Goal: Information Seeking & Learning: Learn about a topic

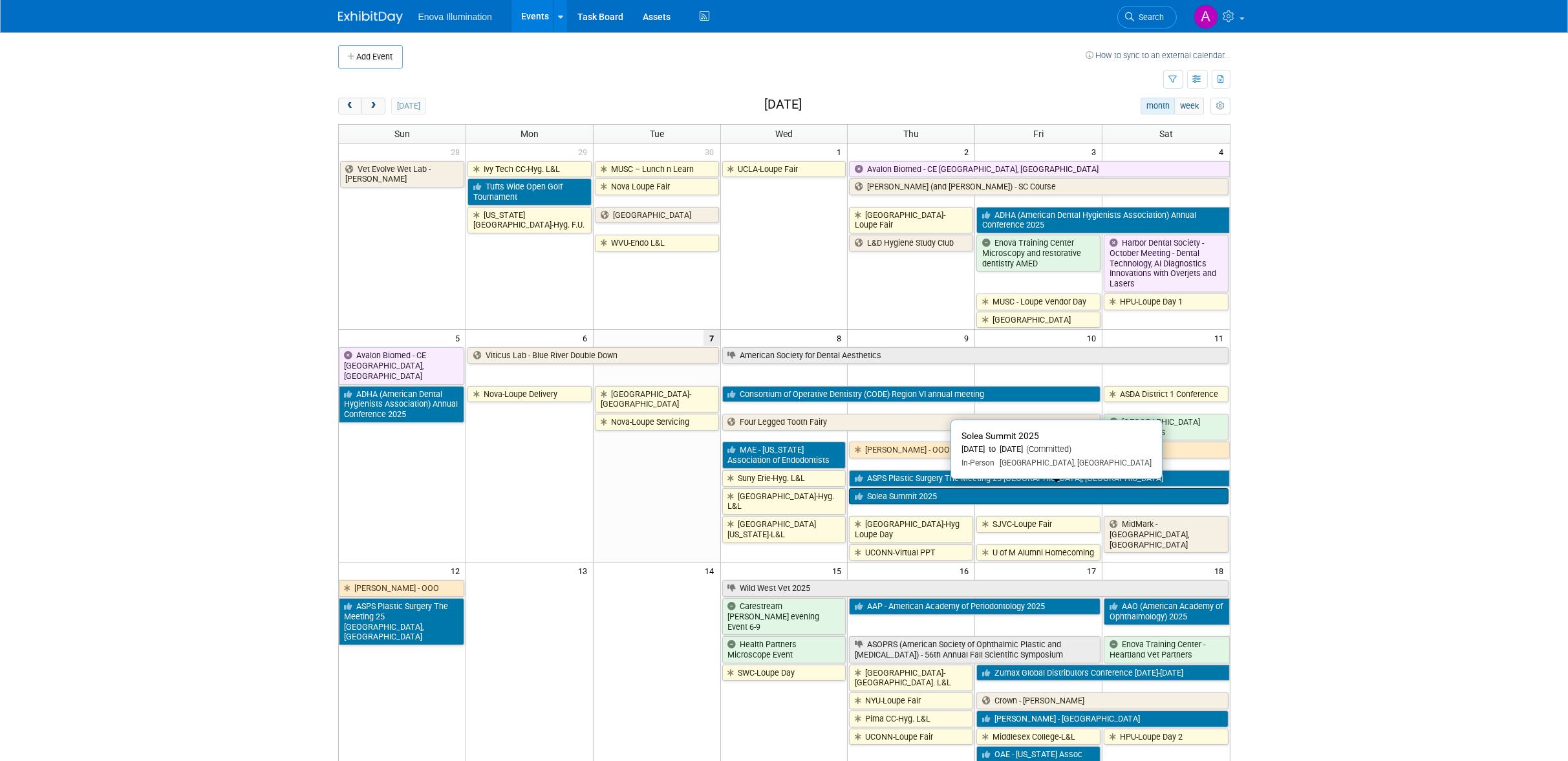
click at [898, 488] on link "Solea Summit 2025" at bounding box center [1038, 497] width 379 height 17
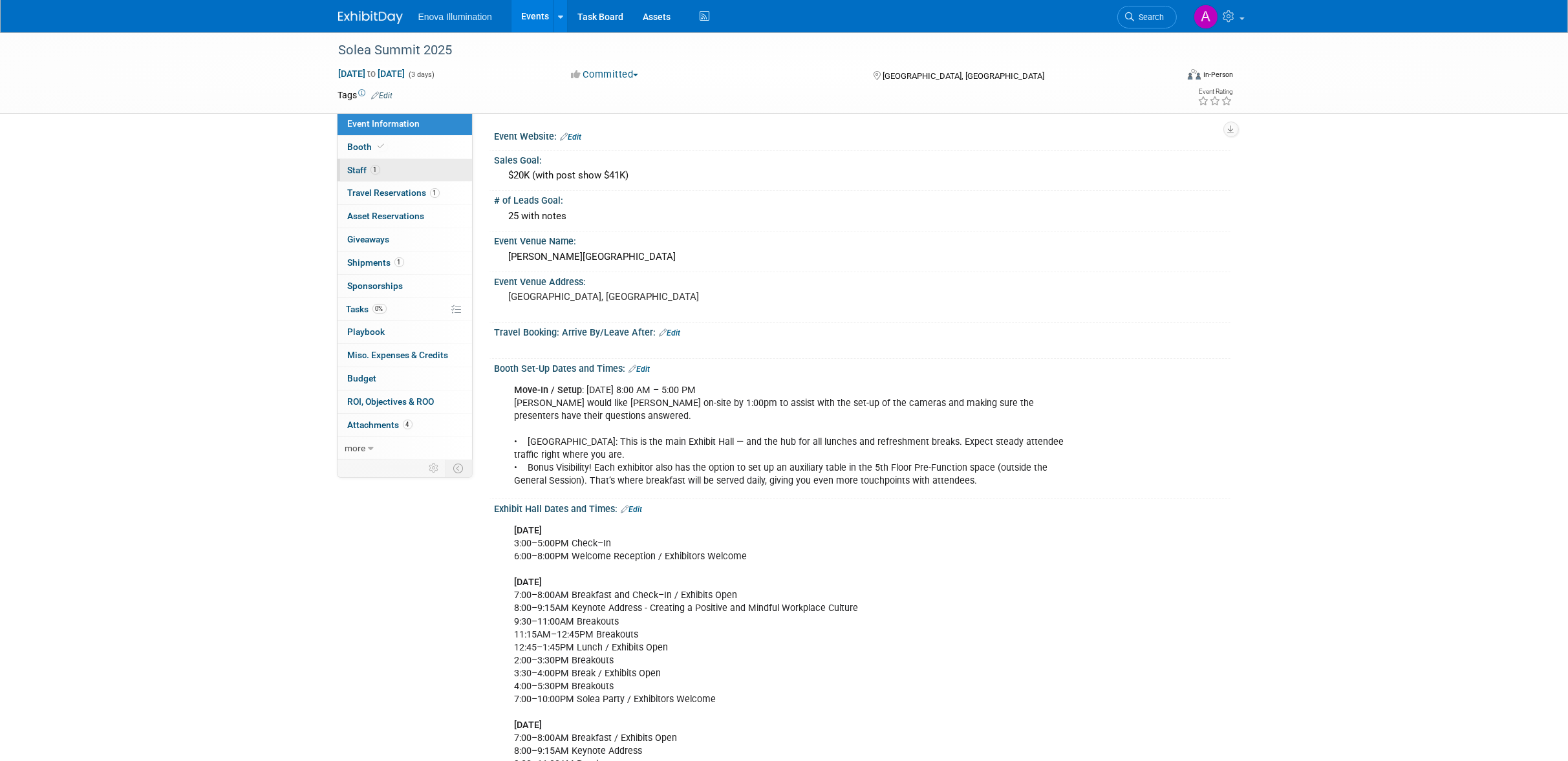
click at [374, 165] on span "1" at bounding box center [375, 169] width 9 height 9
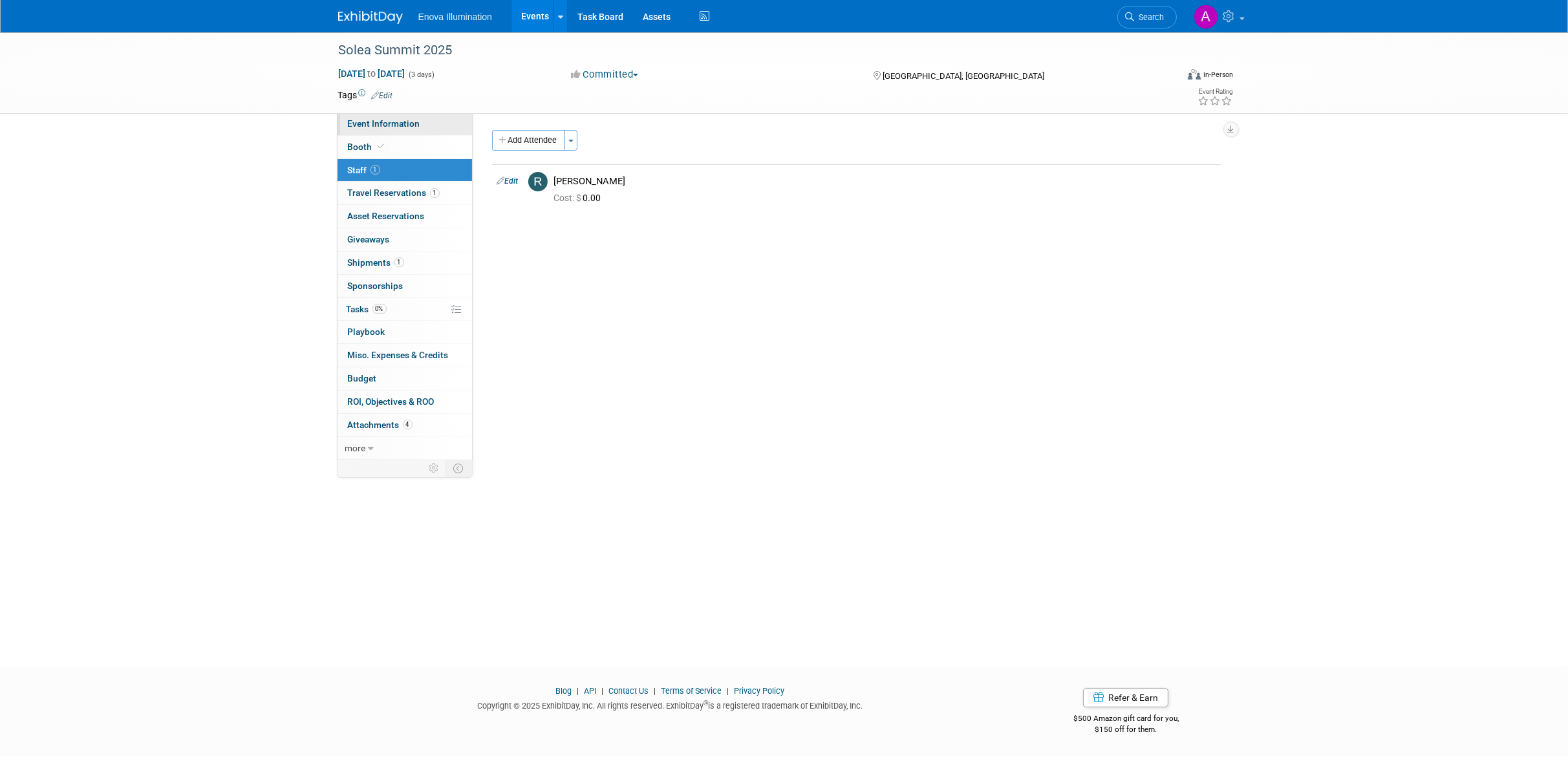
click at [412, 121] on span "Event Information" at bounding box center [384, 123] width 73 height 10
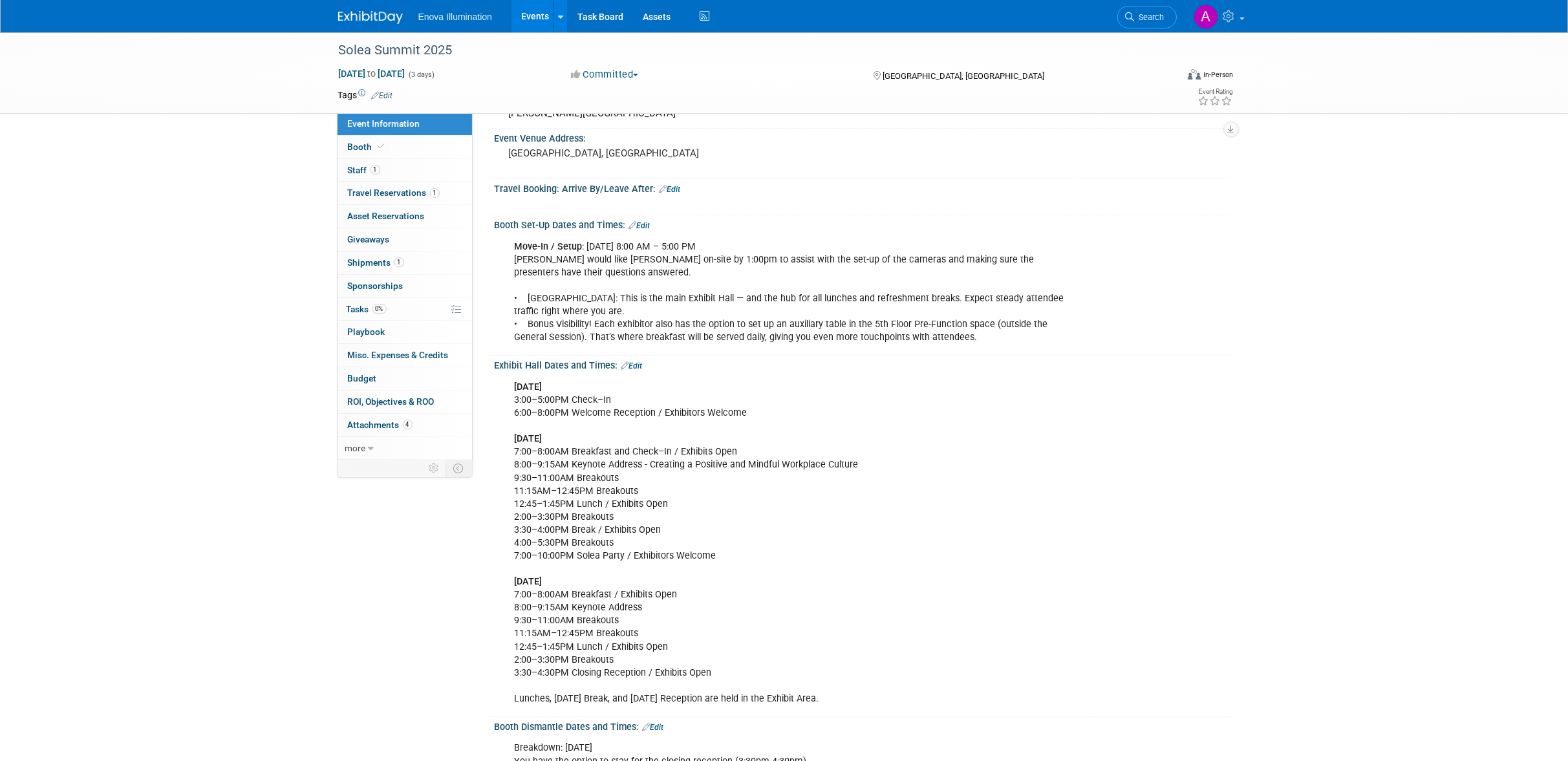
scroll to position [287, 0]
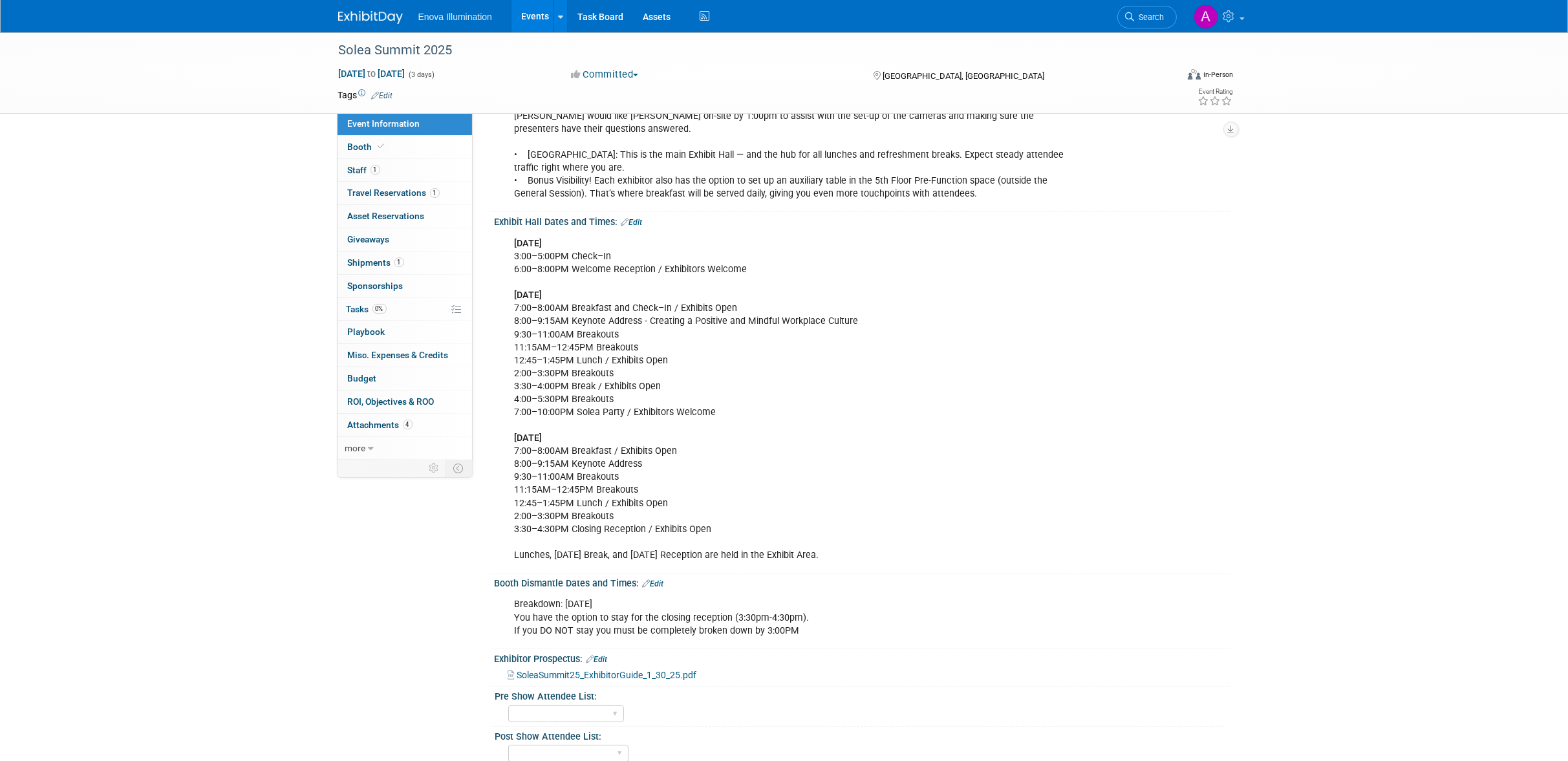
click at [660, 670] on span "SoleaSummit25_ExhibitorGuide_1_30_25.pdf" at bounding box center [607, 675] width 180 height 10
click at [423, 145] on link "Booth" at bounding box center [404, 147] width 134 height 23
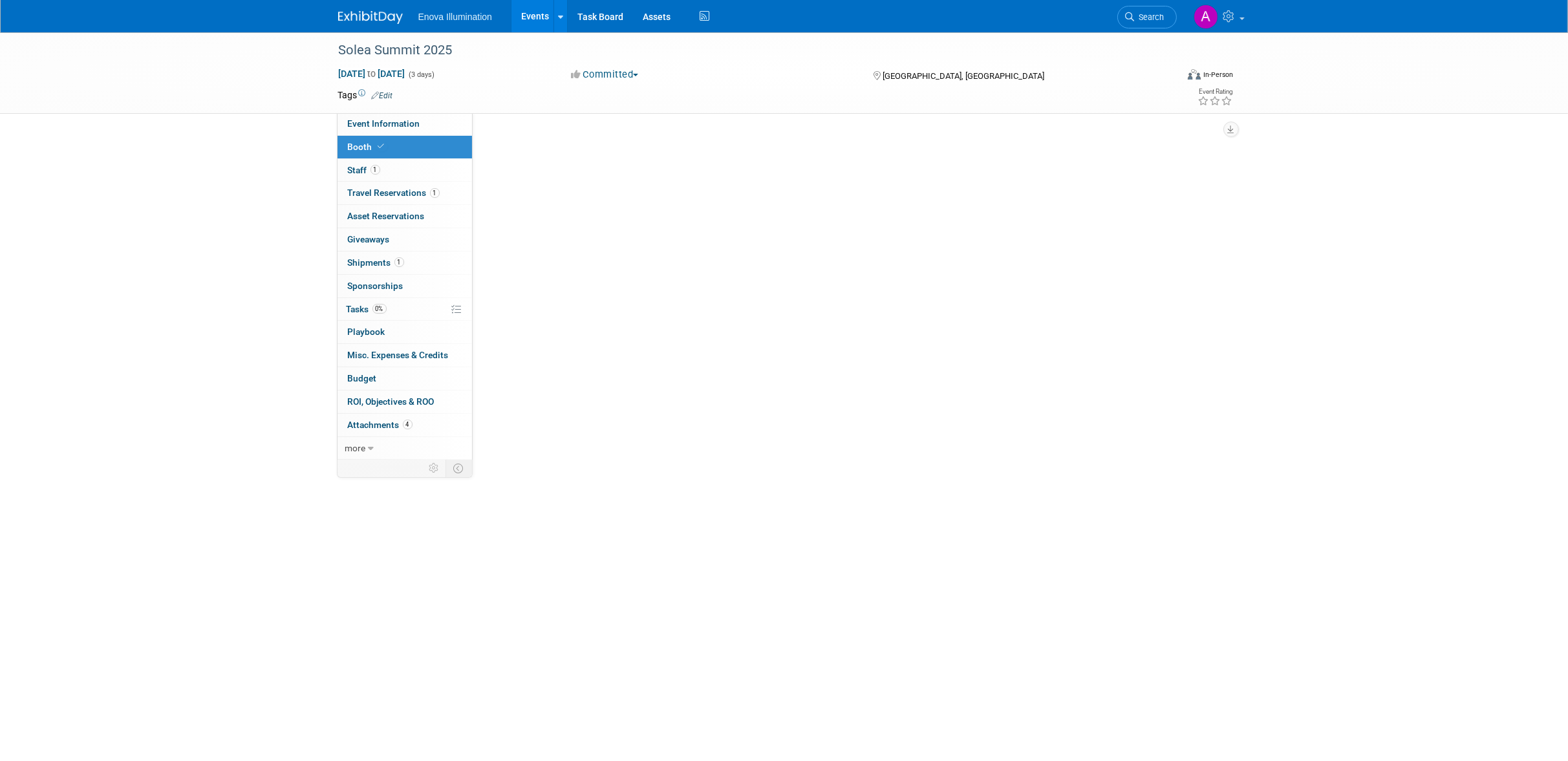
scroll to position [0, 0]
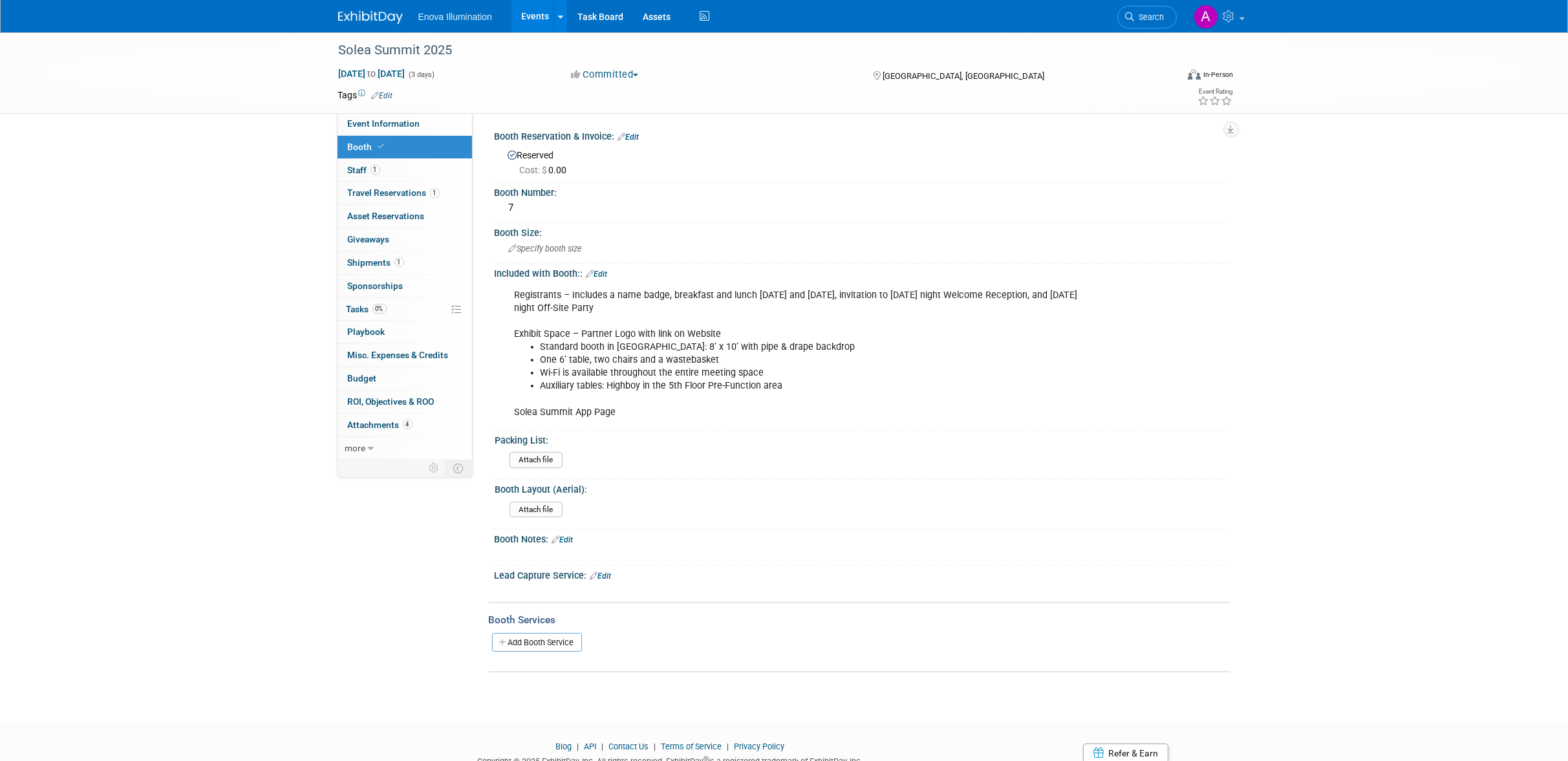
click at [354, 13] on img at bounding box center [370, 17] width 65 height 13
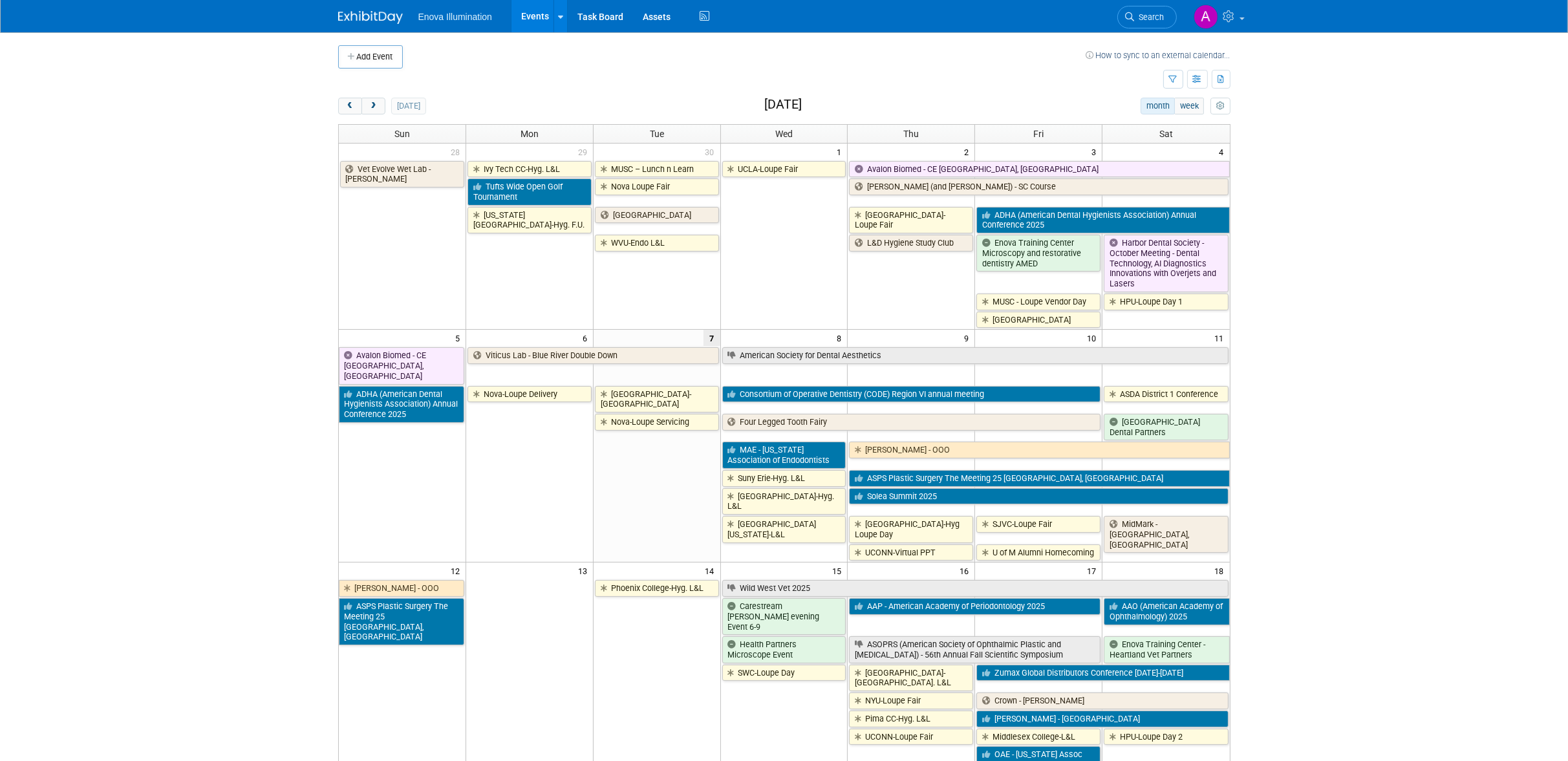
click at [1490, 405] on body "Enova Illumination Events Add Event Bulk Upload Events Shareable Event Boards R…" at bounding box center [784, 380] width 1568 height 761
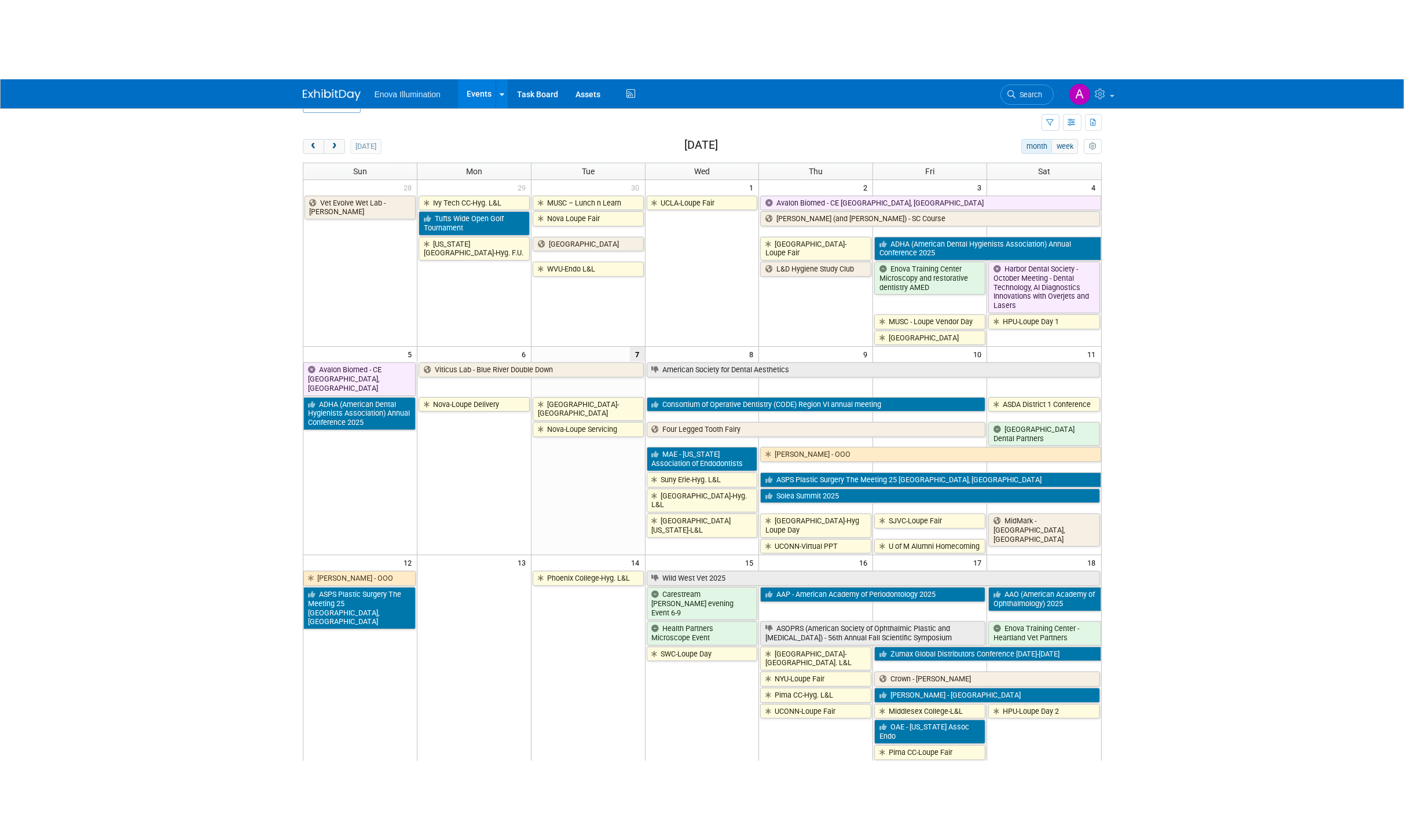
scroll to position [64, 0]
